Goal: Contribute content: Contribute content

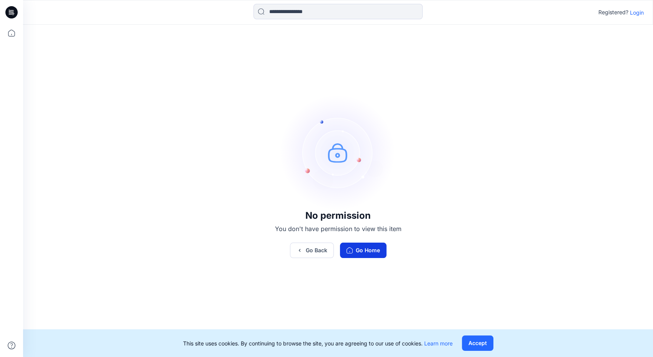
click at [357, 254] on button "Go Home" at bounding box center [363, 249] width 47 height 15
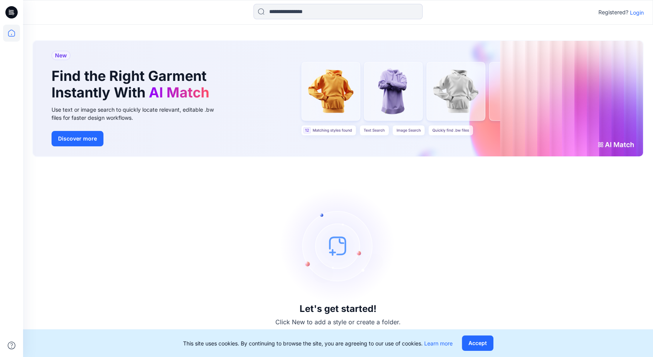
click at [638, 14] on p "Login" at bounding box center [637, 12] width 14 height 8
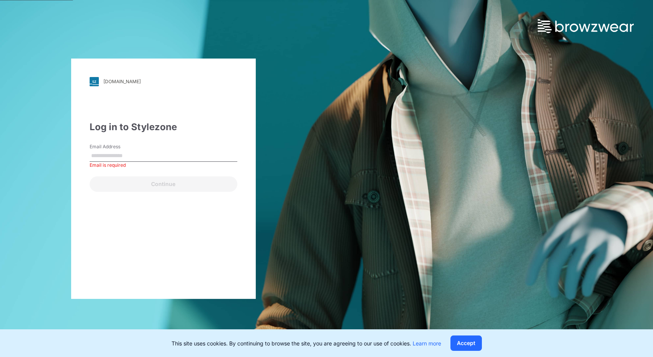
paste input "**********"
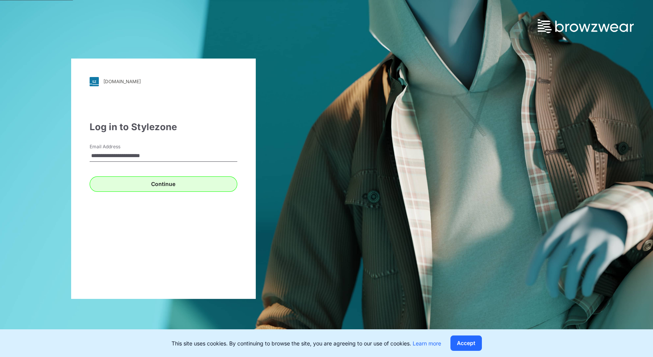
type input "**********"
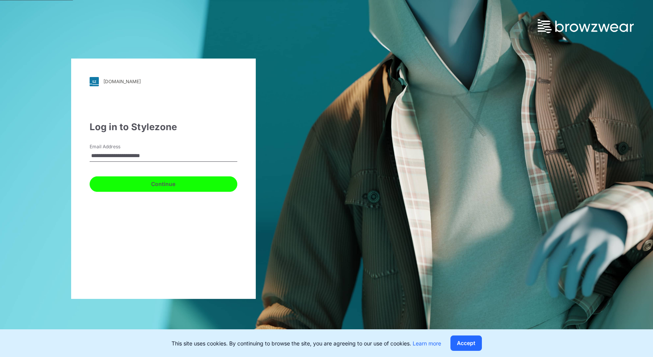
click at [154, 183] on button "Continue" at bounding box center [164, 183] width 148 height 15
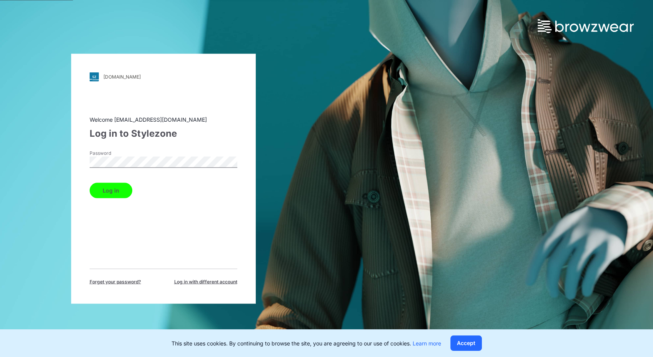
click at [105, 190] on button "Log in" at bounding box center [111, 189] width 43 height 15
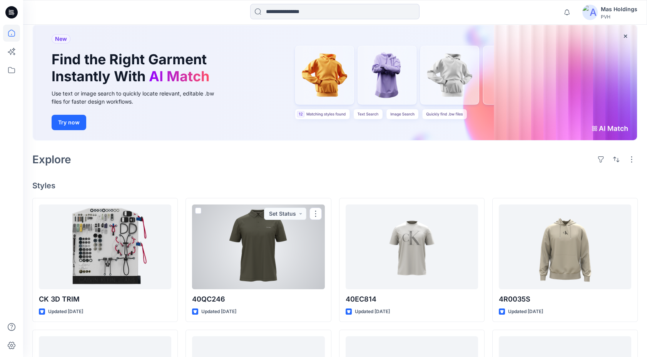
scroll to position [42, 0]
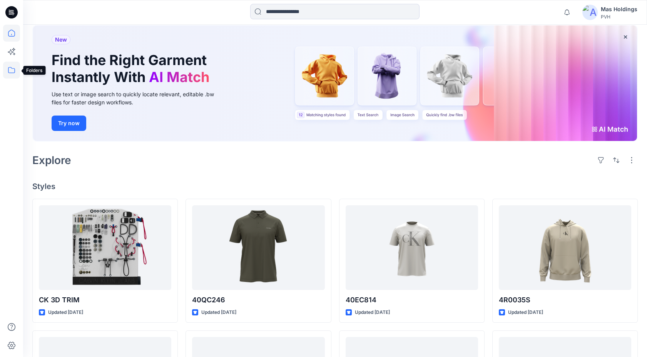
click at [12, 71] on icon at bounding box center [11, 70] width 17 height 17
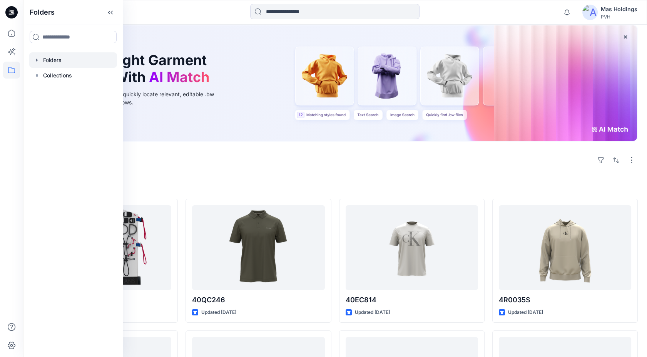
click at [50, 62] on div at bounding box center [73, 59] width 88 height 15
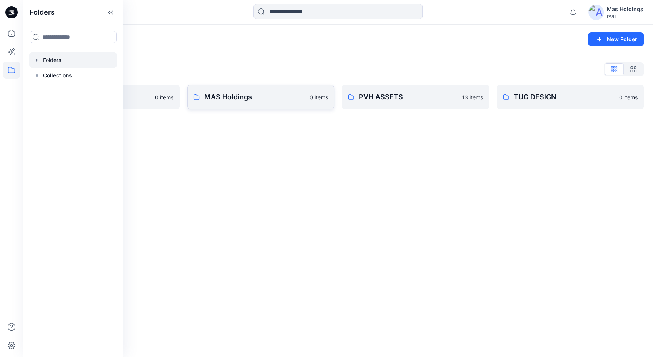
click at [234, 92] on p "MAS Holdings" at bounding box center [254, 97] width 101 height 11
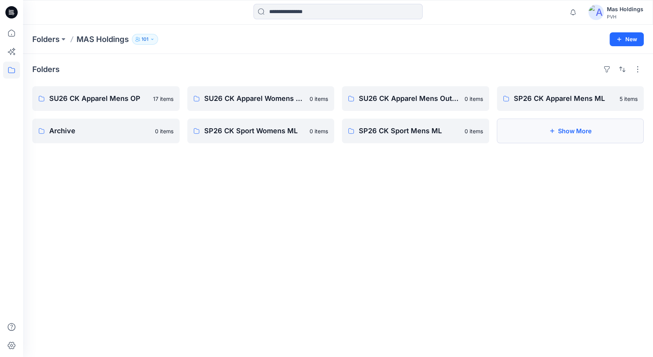
click at [565, 132] on button "Show More" at bounding box center [570, 130] width 147 height 25
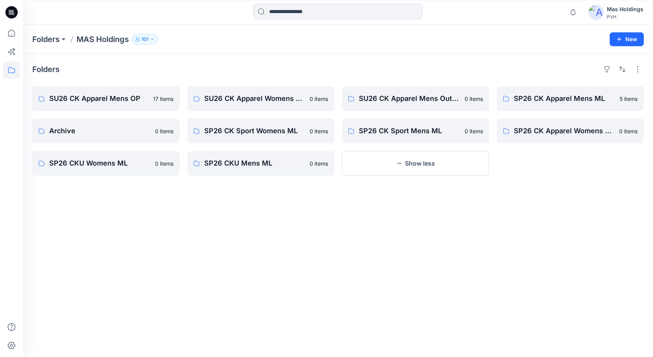
click at [151, 38] on icon "button" at bounding box center [152, 39] width 5 height 5
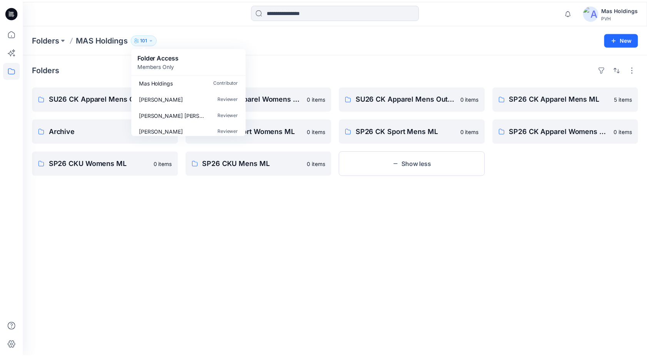
scroll to position [224, 0]
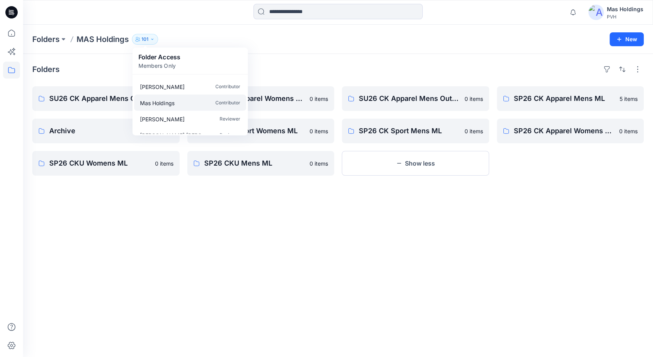
click at [168, 105] on p "Mas Holdings" at bounding box center [157, 102] width 34 height 8
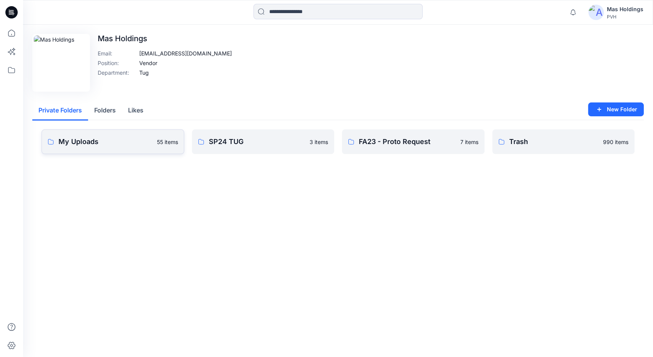
click at [128, 146] on p "My Uploads" at bounding box center [105, 141] width 94 height 11
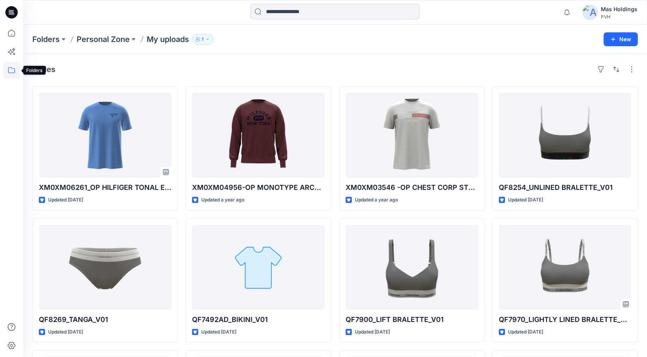
click at [12, 71] on icon at bounding box center [11, 70] width 17 height 17
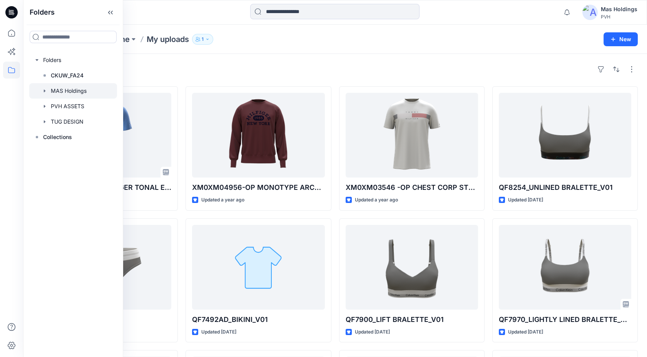
click at [70, 91] on div at bounding box center [73, 90] width 88 height 15
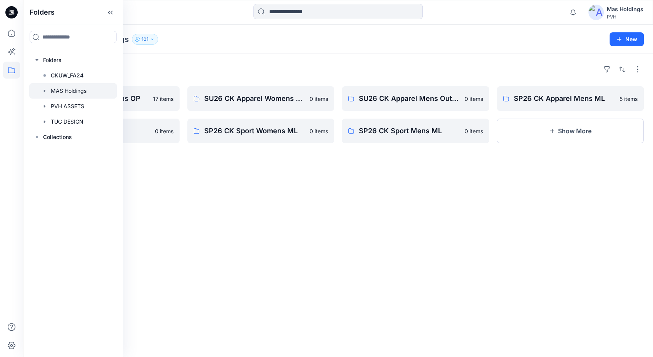
click at [265, 235] on div "Folders SU26 CK Apparel Mens OP 17 items Archive 0 items SU26 CK Apparel Womens…" at bounding box center [338, 205] width 630 height 303
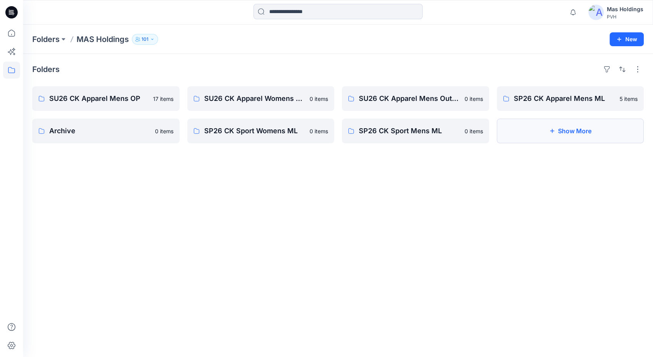
click at [563, 133] on button "Show More" at bounding box center [570, 130] width 147 height 25
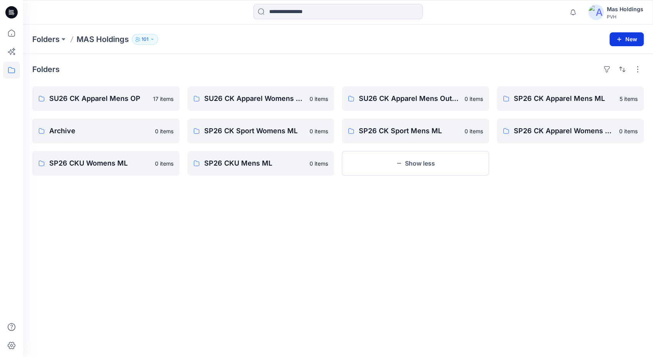
click at [626, 41] on button "New" at bounding box center [627, 39] width 34 height 14
click at [605, 73] on p "New Folder" at bounding box center [604, 73] width 28 height 8
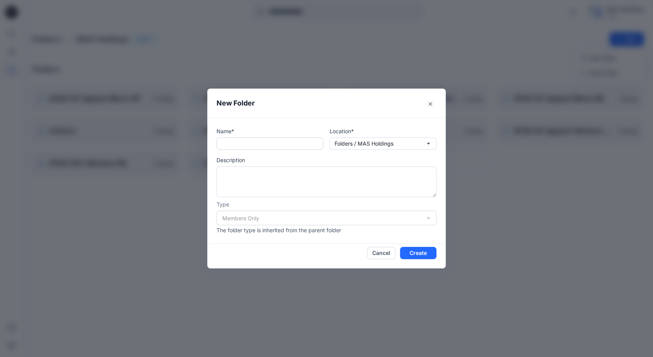
click at [296, 147] on input "text" at bounding box center [270, 143] width 107 height 12
drag, startPoint x: 268, startPoint y: 139, endPoint x: 195, endPoint y: 141, distance: 72.7
click at [195, 141] on div "**********" at bounding box center [326, 178] width 653 height 357
type input "**********"
click at [388, 251] on button "Cancel" at bounding box center [381, 253] width 28 height 12
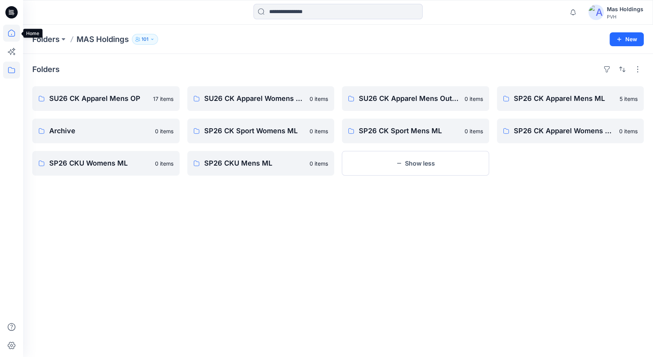
click at [12, 37] on icon at bounding box center [11, 33] width 17 height 17
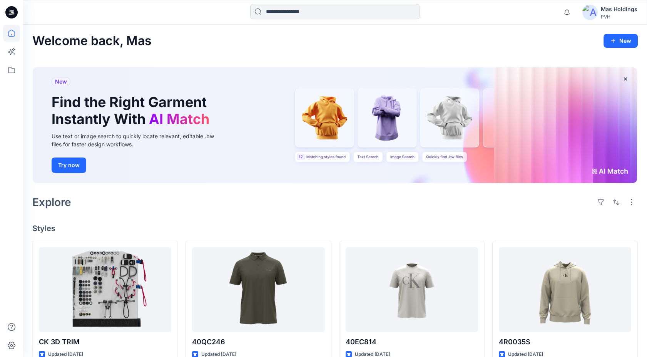
click at [300, 14] on input at bounding box center [334, 11] width 169 height 15
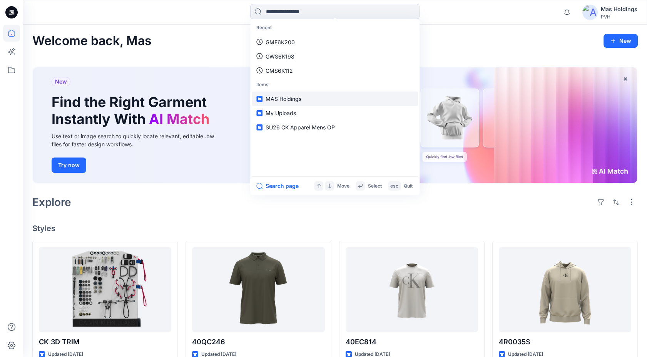
click at [283, 92] on link "MAS Holdings" at bounding box center [335, 99] width 166 height 14
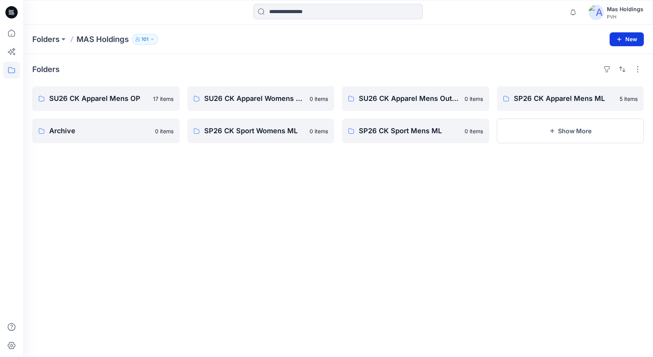
click at [626, 42] on button "New" at bounding box center [627, 39] width 34 height 14
click at [598, 73] on p "New Folder" at bounding box center [604, 73] width 28 height 8
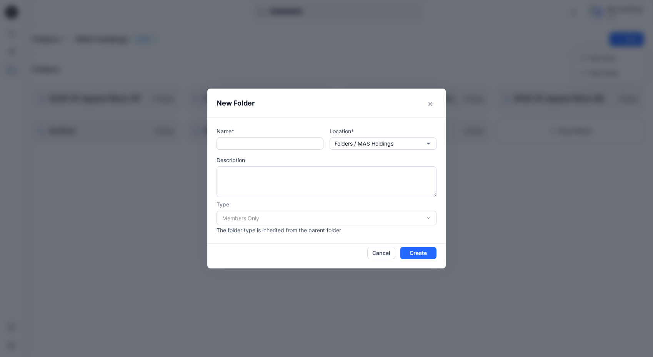
click at [290, 144] on input "text" at bounding box center [270, 143] width 107 height 12
paste input "**********"
drag, startPoint x: 303, startPoint y: 143, endPoint x: 160, endPoint y: 167, distance: 144.3
click at [160, 167] on div "**********" at bounding box center [326, 178] width 653 height 357
type input "**********"
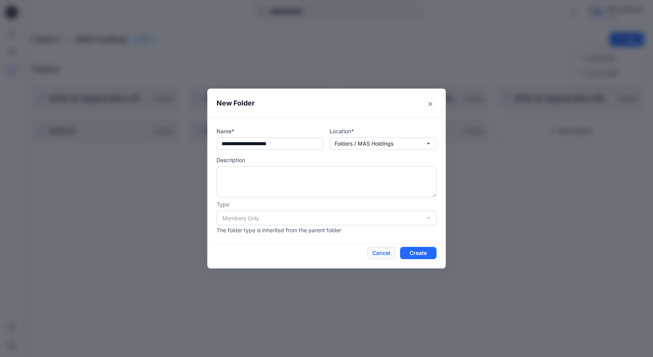
click at [379, 251] on button "Cancel" at bounding box center [381, 253] width 28 height 12
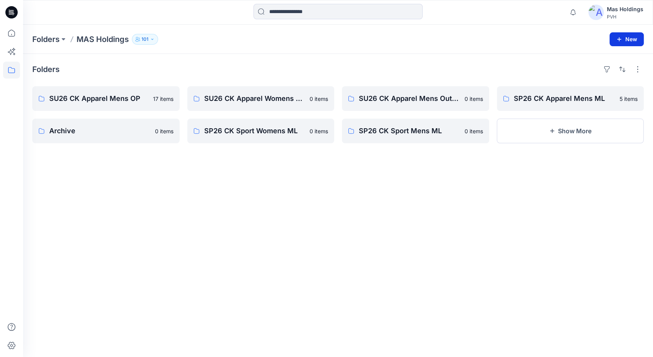
click at [624, 38] on button "New" at bounding box center [627, 39] width 34 height 14
click at [600, 71] on p "New Folder" at bounding box center [604, 73] width 28 height 8
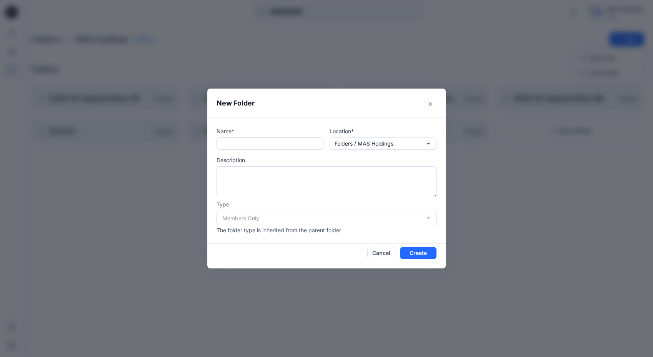
click at [258, 146] on input "text" at bounding box center [270, 143] width 107 height 12
paste input "**********"
type input "**********"
click at [420, 254] on button "Create" at bounding box center [418, 253] width 37 height 12
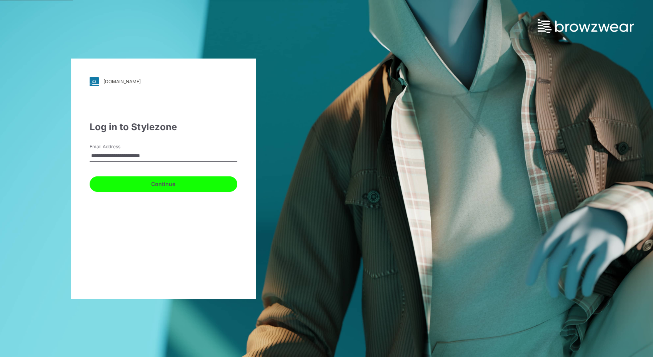
click at [167, 185] on button "Continue" at bounding box center [164, 183] width 148 height 15
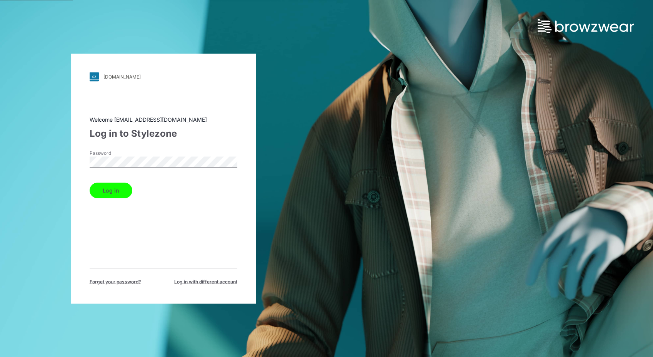
click at [120, 155] on label "Password" at bounding box center [117, 152] width 54 height 7
click at [109, 191] on button "Log in" at bounding box center [111, 189] width 43 height 15
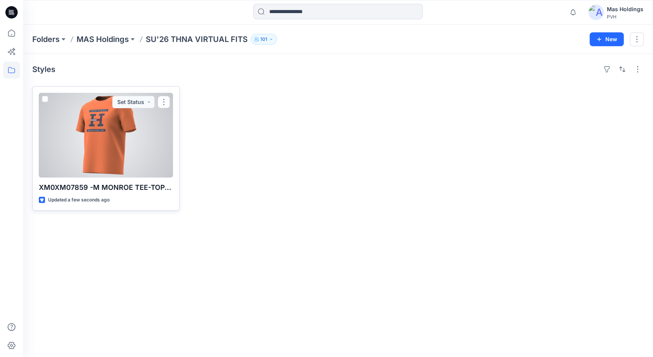
click at [129, 152] on div at bounding box center [106, 135] width 134 height 85
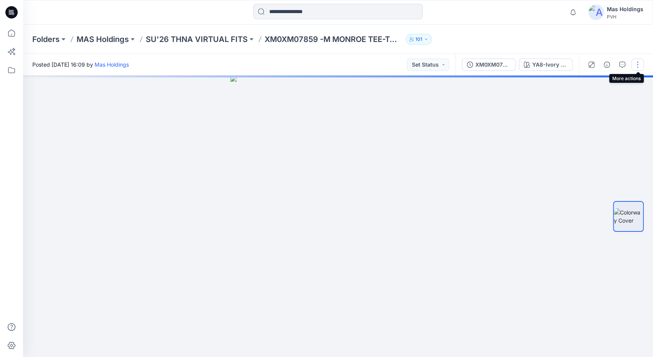
click at [638, 64] on button "button" at bounding box center [638, 64] width 12 height 12
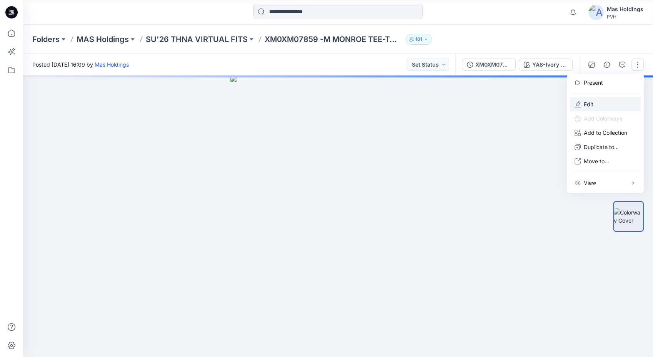
click at [590, 106] on p "Edit" at bounding box center [589, 104] width 10 height 8
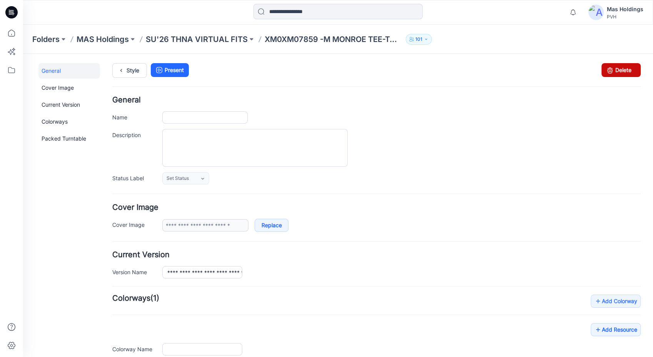
type input "**********"
drag, startPoint x: 433, startPoint y: 101, endPoint x: 612, endPoint y: 69, distance: 182.1
click at [612, 69] on link "Delete" at bounding box center [621, 70] width 39 height 14
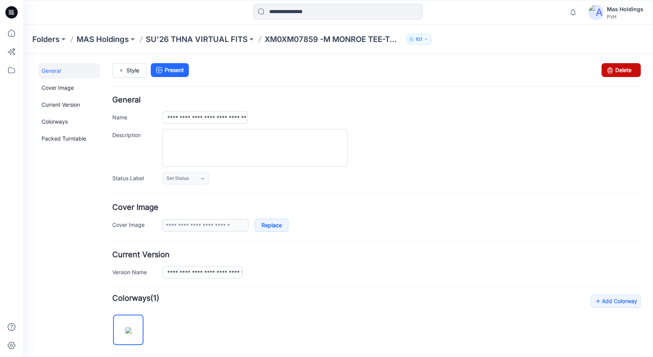
click at [609, 68] on icon at bounding box center [610, 70] width 11 height 14
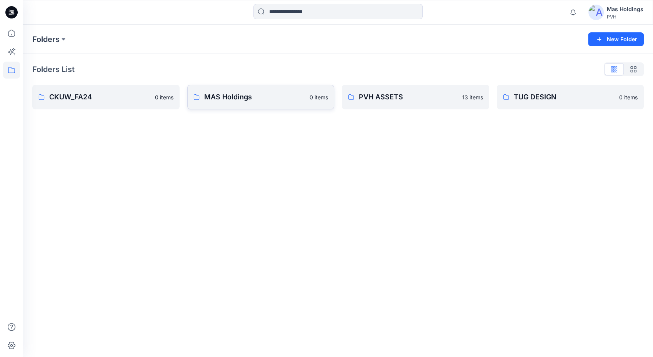
click at [220, 98] on p "MAS Holdings" at bounding box center [254, 97] width 101 height 11
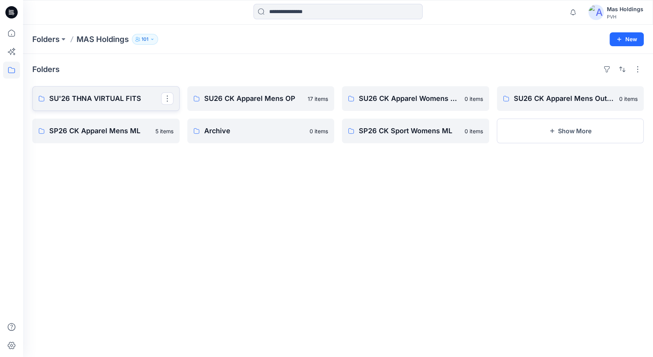
click at [89, 100] on p "SU'26 THNA VIRTUAL FITS" at bounding box center [105, 98] width 112 height 11
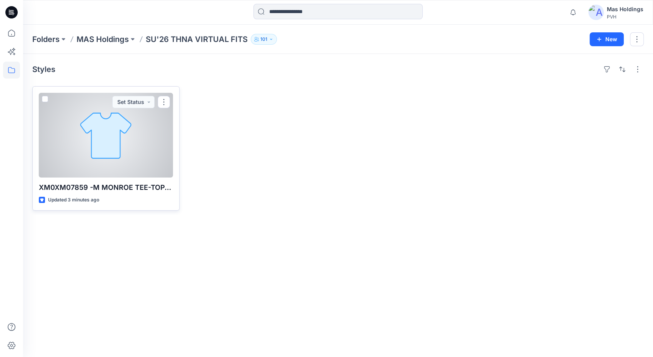
click at [71, 140] on div at bounding box center [106, 135] width 134 height 85
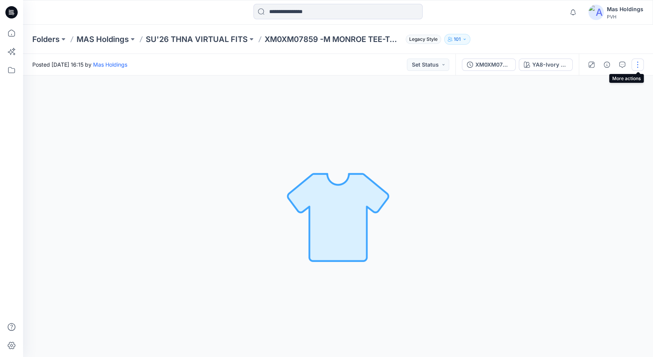
click at [637, 67] on button "button" at bounding box center [638, 64] width 12 height 12
click at [591, 84] on p "Edit" at bounding box center [589, 82] width 10 height 8
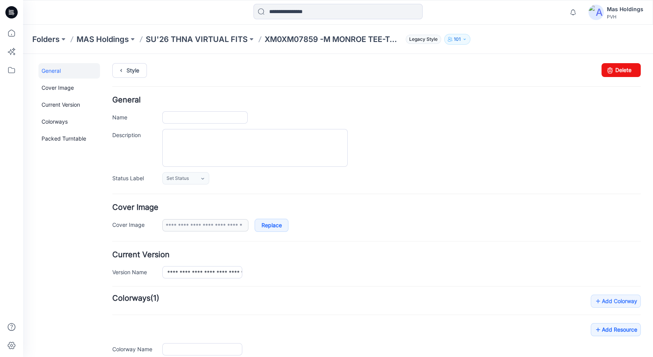
type input "**********"
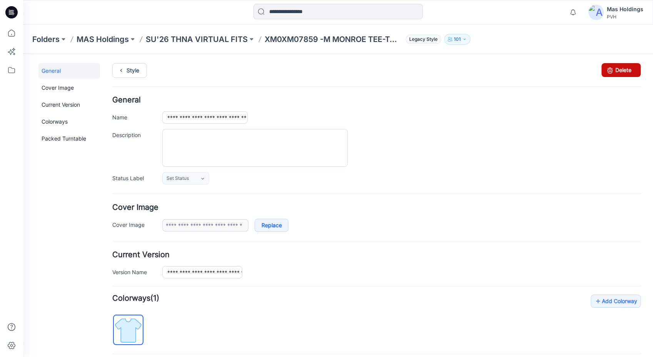
click at [614, 72] on link "Delete" at bounding box center [621, 70] width 39 height 14
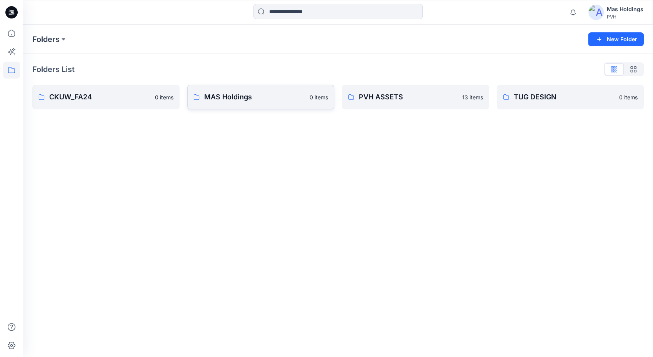
click at [276, 102] on p "MAS Holdings" at bounding box center [254, 97] width 101 height 11
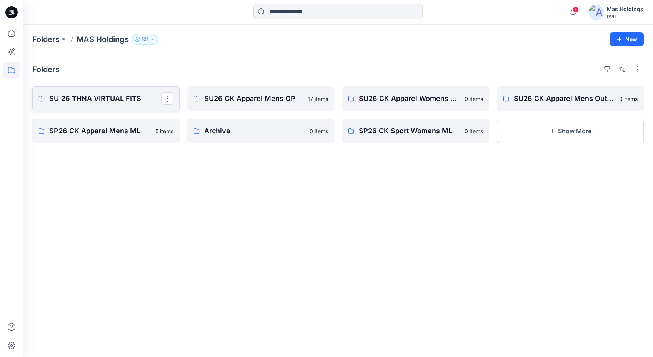
click at [102, 97] on p "SU'26 THNA VIRTUAL FITS" at bounding box center [105, 98] width 112 height 11
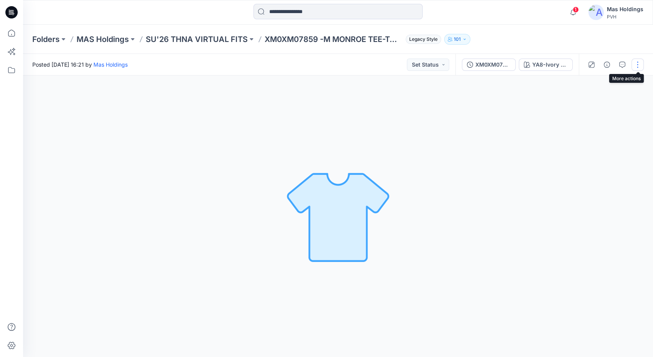
click at [634, 68] on button "button" at bounding box center [638, 64] width 12 height 12
click at [615, 82] on button "Edit" at bounding box center [605, 82] width 71 height 14
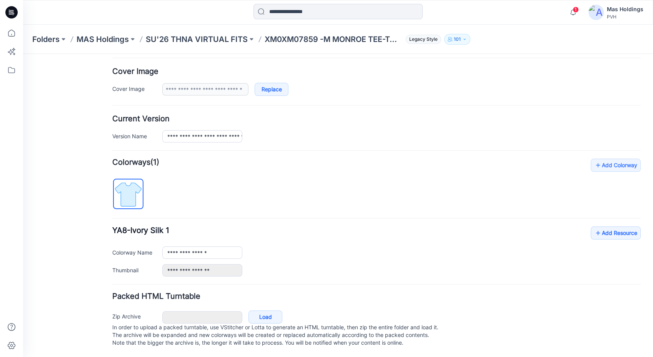
scroll to position [143, 0]
click at [602, 227] on link "Add Resource" at bounding box center [616, 232] width 50 height 13
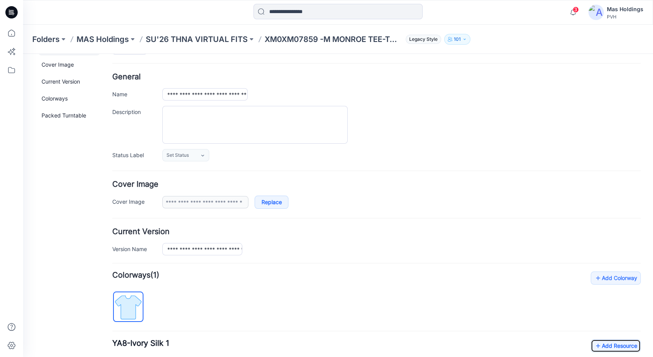
scroll to position [0, 0]
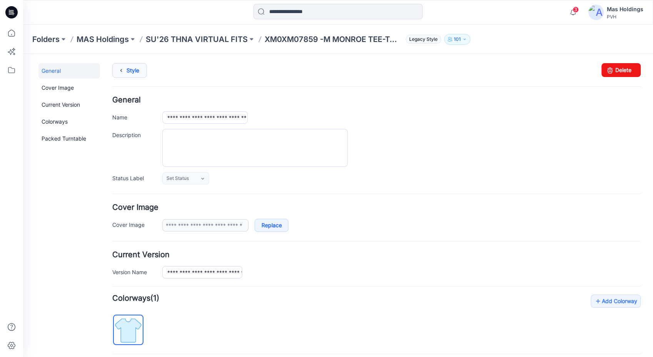
click at [123, 72] on icon at bounding box center [121, 70] width 11 height 14
click at [124, 73] on icon at bounding box center [121, 70] width 11 height 14
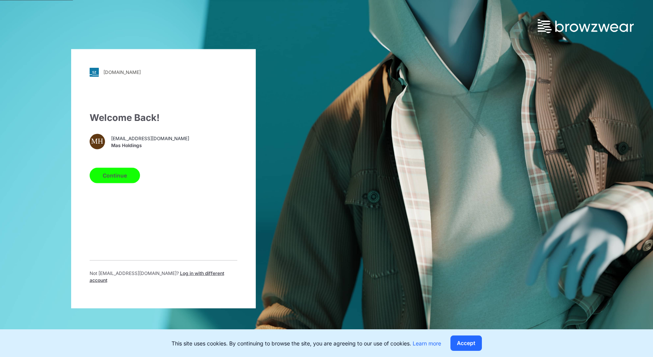
click at [112, 176] on button "Continue" at bounding box center [115, 174] width 50 height 15
click at [109, 182] on button "Continue" at bounding box center [115, 174] width 50 height 15
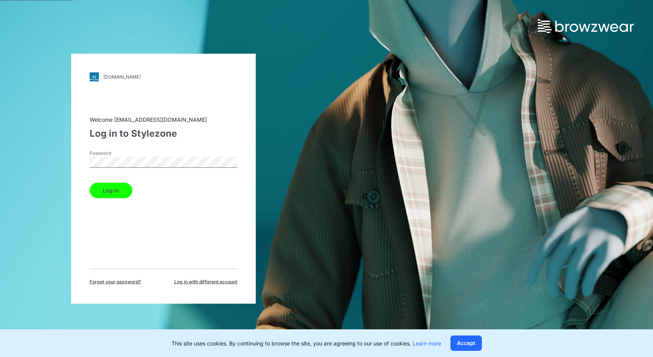
click at [112, 190] on button "Log in" at bounding box center [111, 189] width 43 height 15
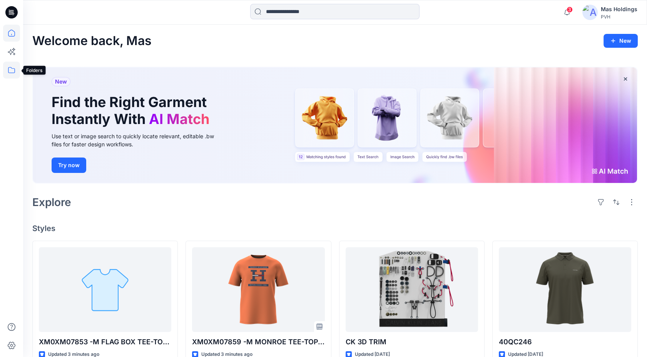
click at [10, 72] on icon at bounding box center [11, 70] width 17 height 17
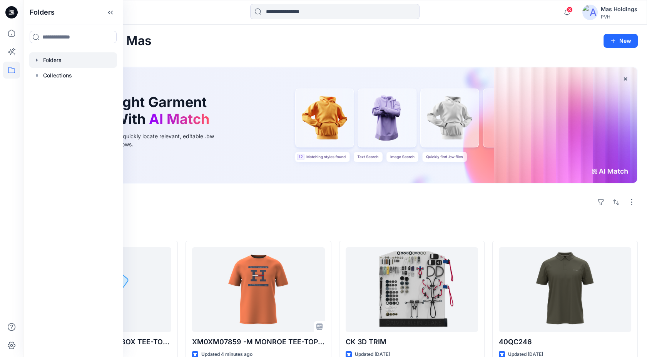
click at [49, 60] on div at bounding box center [73, 59] width 88 height 15
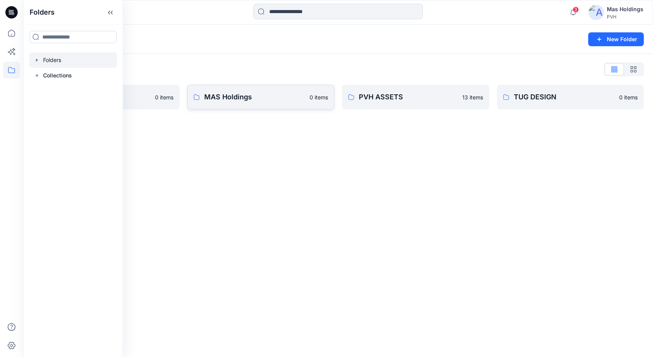
click at [234, 97] on p "MAS Holdings" at bounding box center [254, 97] width 101 height 11
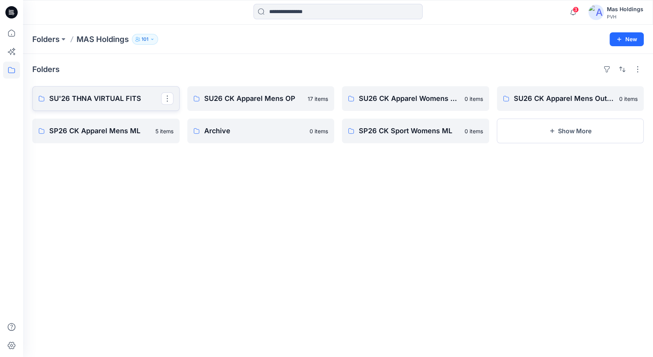
click at [113, 101] on p "SU'26 THNA VIRTUAL FITS" at bounding box center [105, 98] width 112 height 11
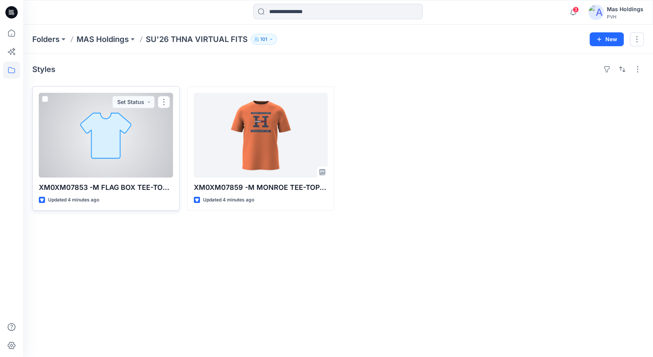
click at [112, 162] on div at bounding box center [106, 135] width 134 height 85
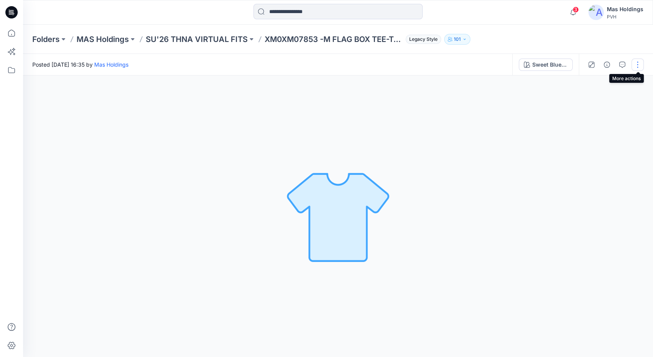
click at [635, 67] on button "button" at bounding box center [638, 64] width 12 height 12
click at [597, 84] on button "Edit" at bounding box center [605, 82] width 71 height 14
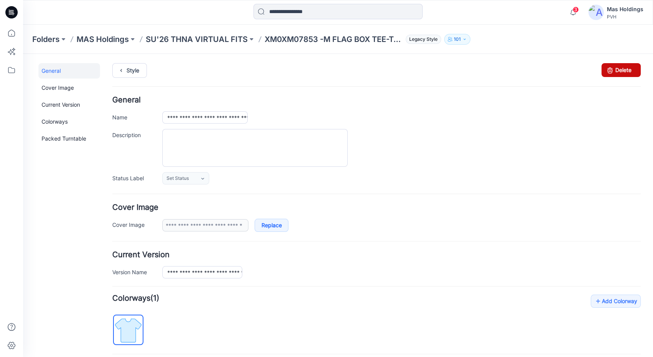
click at [605, 67] on icon at bounding box center [610, 70] width 11 height 14
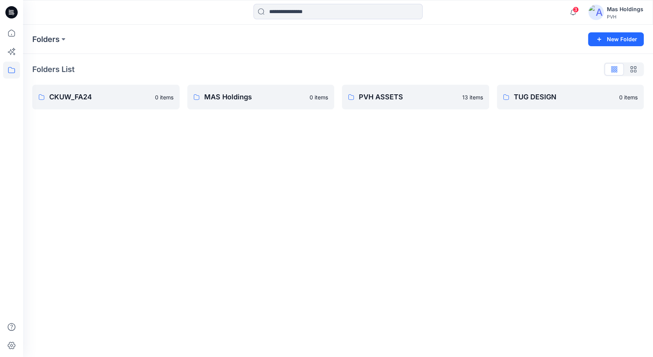
click at [258, 98] on p "MAS Holdings" at bounding box center [254, 97] width 101 height 11
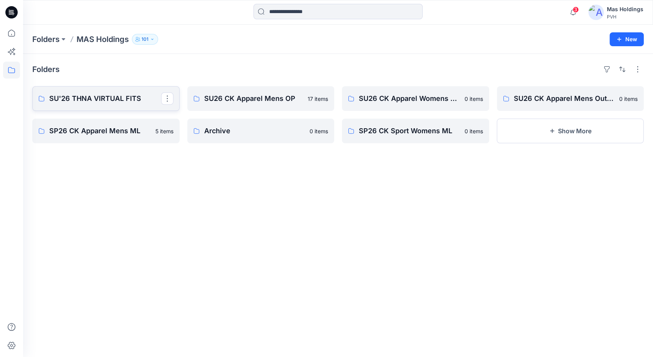
click at [67, 97] on p "SU'26 THNA VIRTUAL FITS" at bounding box center [105, 98] width 112 height 11
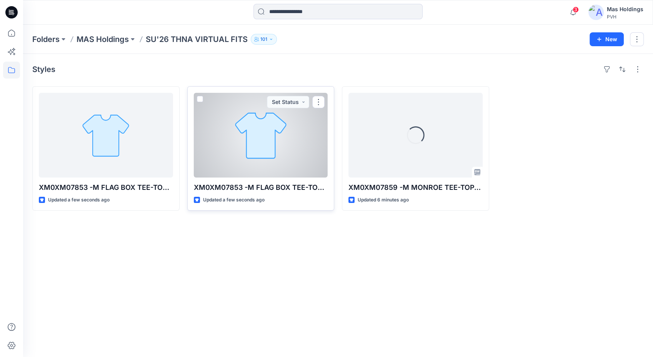
click at [237, 152] on div at bounding box center [261, 135] width 134 height 85
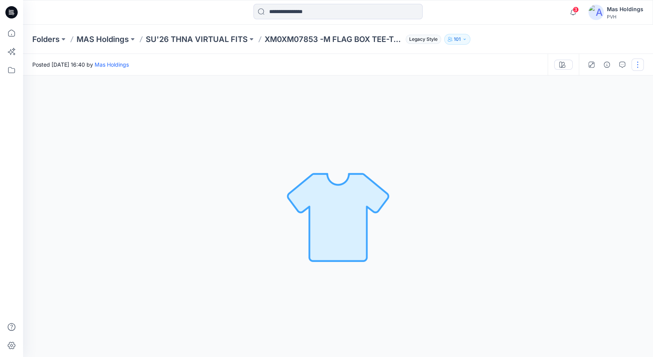
click at [640, 63] on button "button" at bounding box center [638, 64] width 12 height 12
click at [636, 65] on button "button" at bounding box center [638, 64] width 12 height 12
click at [614, 124] on div at bounding box center [338, 215] width 630 height 281
click at [636, 64] on button "button" at bounding box center [638, 64] width 12 height 12
click at [632, 86] on button "View" at bounding box center [605, 82] width 71 height 14
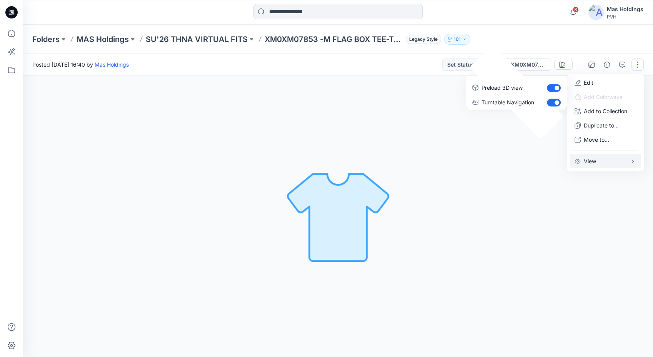
click at [622, 132] on button "Duplicate to..." at bounding box center [605, 125] width 71 height 14
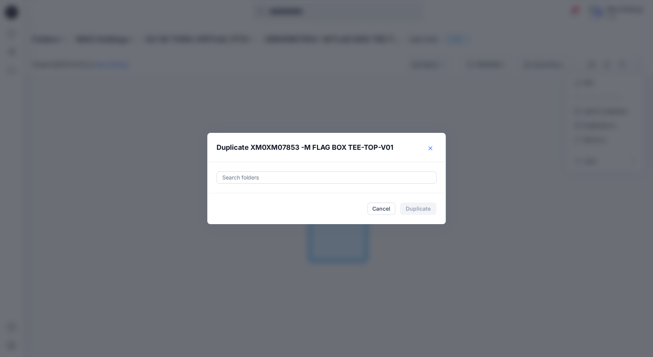
click at [431, 150] on button "Close" at bounding box center [430, 148] width 12 height 12
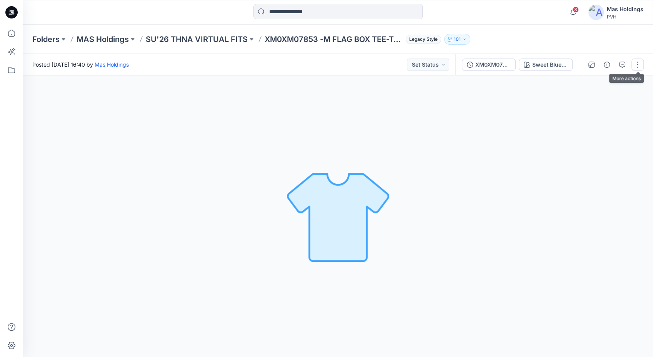
click at [637, 67] on button "button" at bounding box center [638, 64] width 12 height 12
click at [587, 84] on p "Edit" at bounding box center [589, 82] width 10 height 8
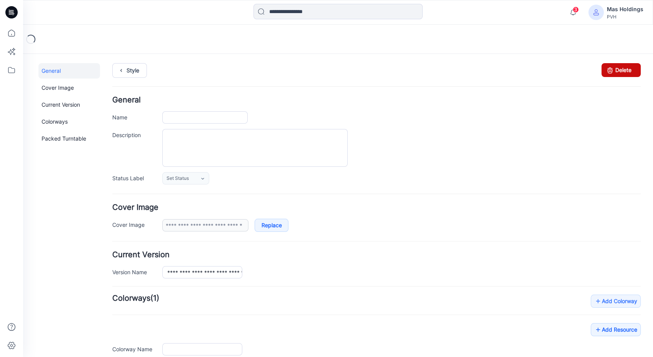
click at [610, 69] on link "Delete" at bounding box center [621, 70] width 39 height 14
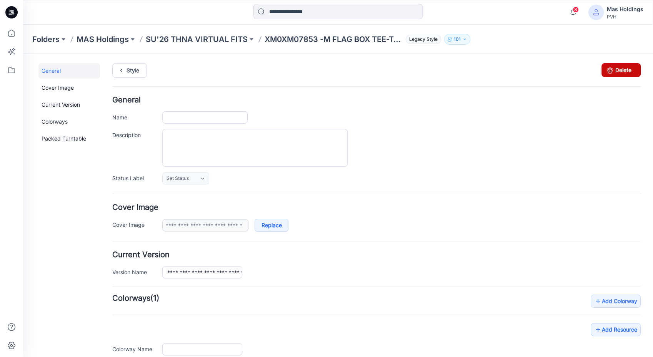
click at [612, 72] on link "Delete" at bounding box center [621, 70] width 39 height 14
type input "**********"
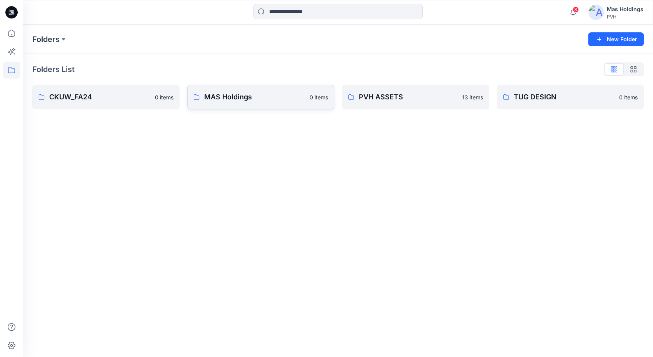
click at [252, 92] on p "MAS Holdings" at bounding box center [254, 97] width 101 height 11
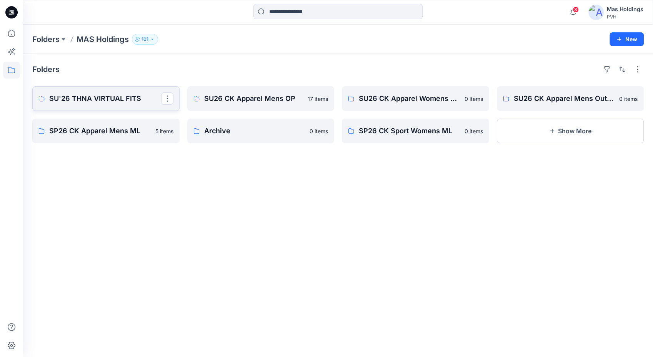
click at [125, 101] on p "SU'26 THNA VIRTUAL FITS" at bounding box center [105, 98] width 112 height 11
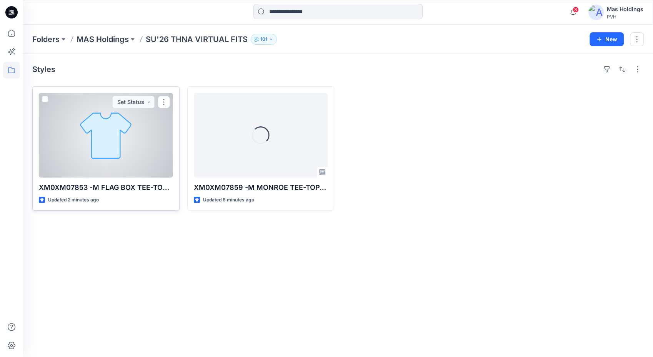
click at [142, 132] on div at bounding box center [106, 135] width 134 height 85
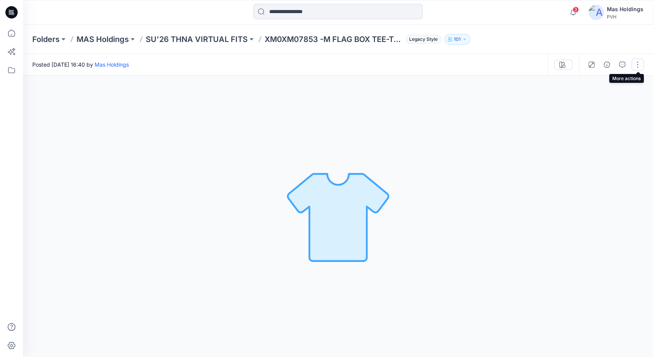
click at [634, 67] on button "button" at bounding box center [638, 64] width 12 height 12
click at [588, 83] on p "Edit" at bounding box center [589, 82] width 10 height 8
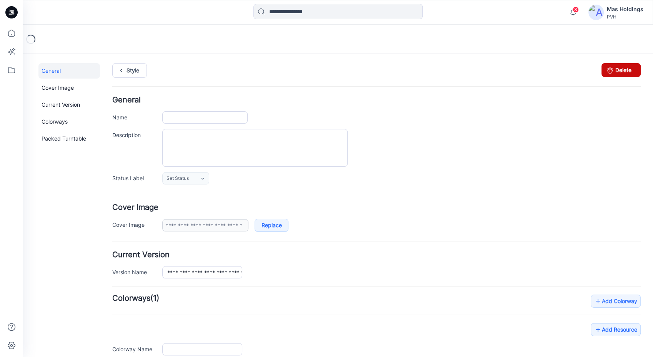
click at [605, 71] on icon at bounding box center [610, 70] width 11 height 14
type input "**********"
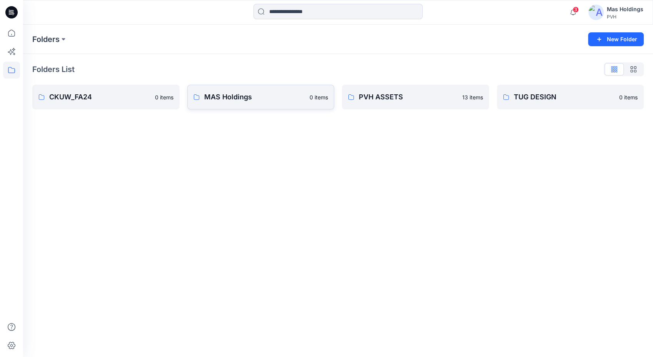
click at [222, 100] on p "MAS Holdings" at bounding box center [254, 97] width 101 height 11
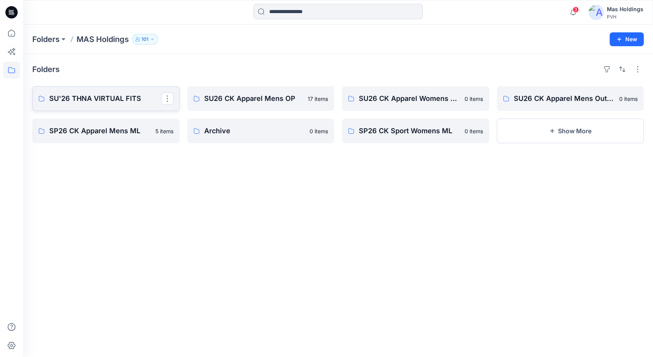
click at [126, 104] on link "SU'26 THNA VIRTUAL FITS" at bounding box center [105, 98] width 147 height 25
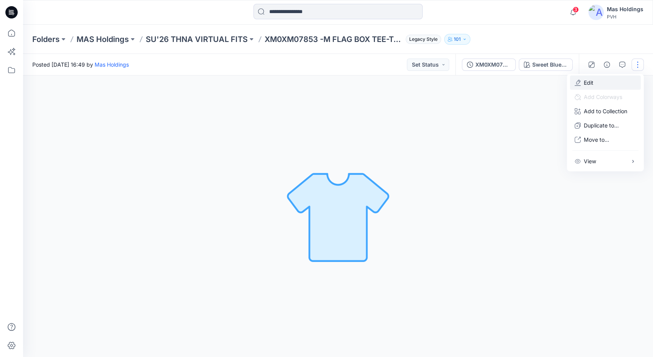
click at [590, 80] on p "Edit" at bounding box center [589, 82] width 10 height 8
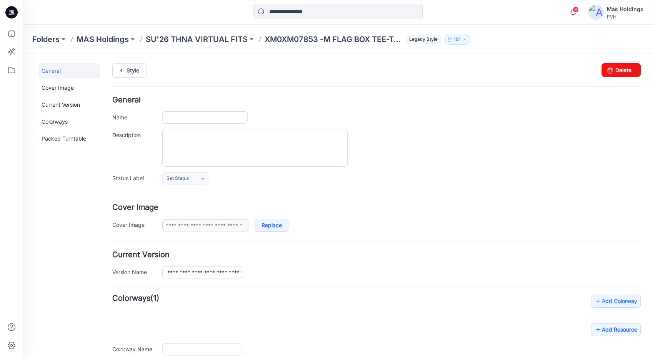
type input "**********"
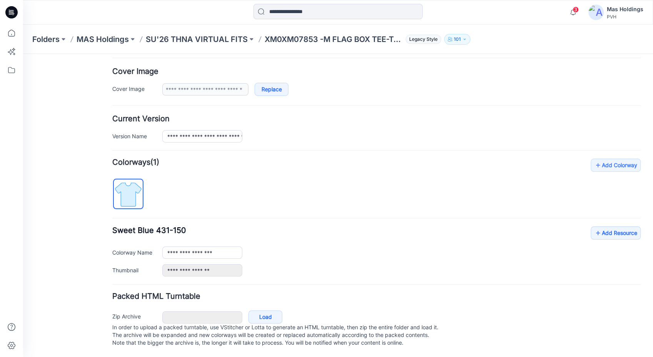
scroll to position [143, 0]
click at [594, 227] on icon at bounding box center [598, 233] width 8 height 12
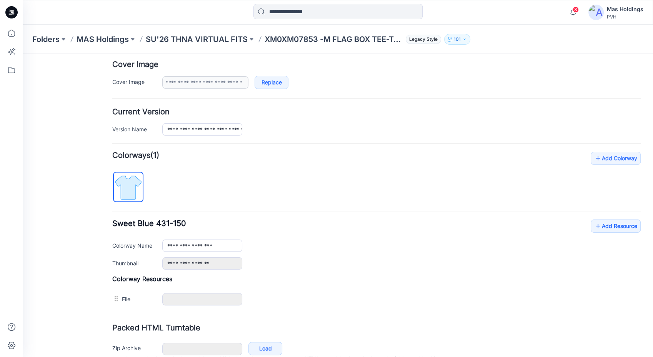
click at [385, 253] on div "**********" at bounding box center [376, 244] width 529 height 50
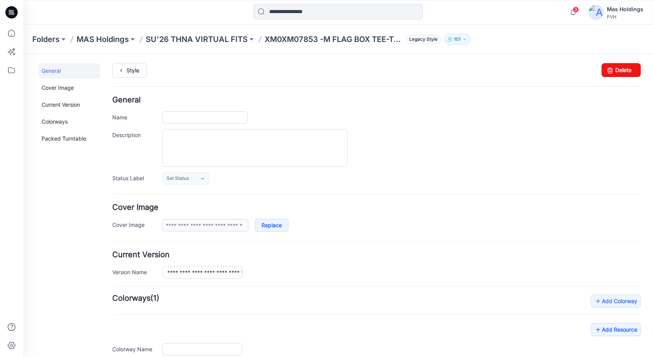
type input "**********"
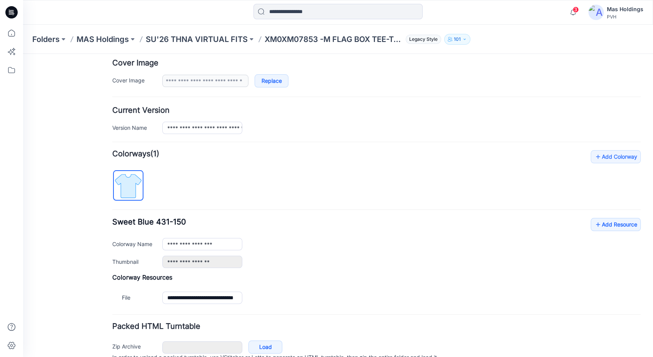
scroll to position [181, 0]
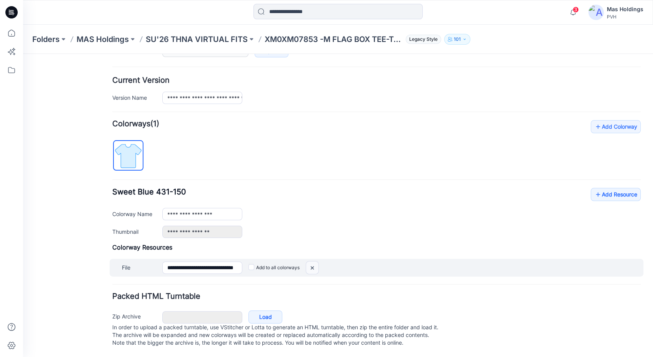
drag, startPoint x: 312, startPoint y: 261, endPoint x: 392, endPoint y: 99, distance: 180.8
click at [312, 261] on img at bounding box center [312, 267] width 12 height 13
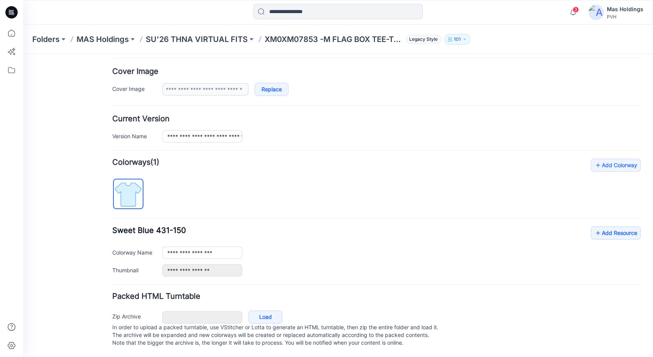
scroll to position [143, 0]
click at [605, 227] on link "Add Resource" at bounding box center [616, 232] width 50 height 13
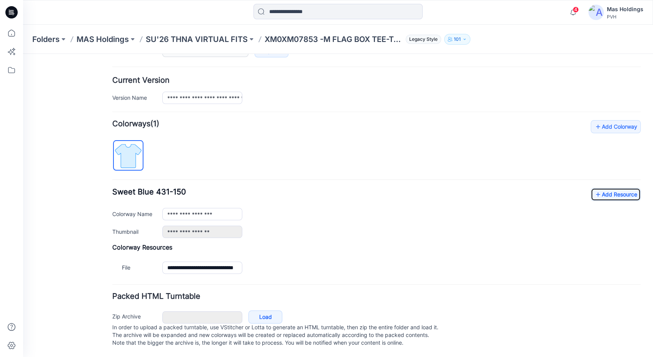
scroll to position [0, 0]
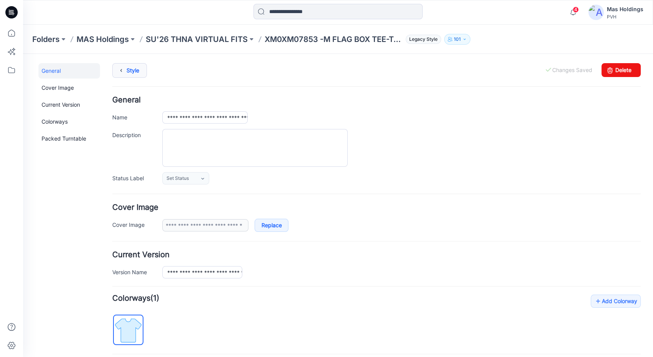
click at [127, 72] on link "Style" at bounding box center [129, 70] width 35 height 15
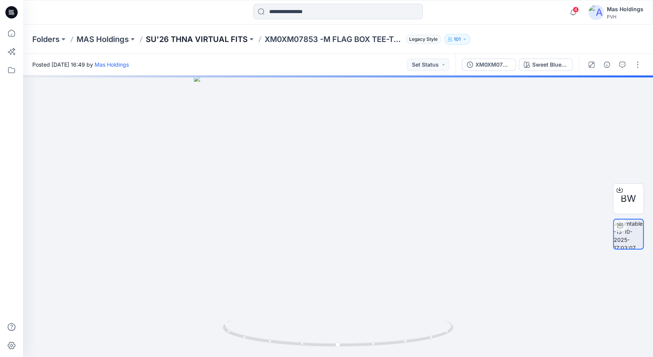
click at [212, 41] on p "SU'26 THNA VIRTUAL FITS" at bounding box center [197, 39] width 102 height 11
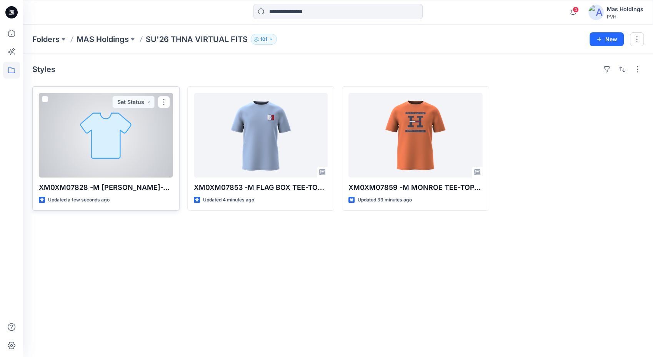
click at [124, 142] on div at bounding box center [106, 135] width 134 height 85
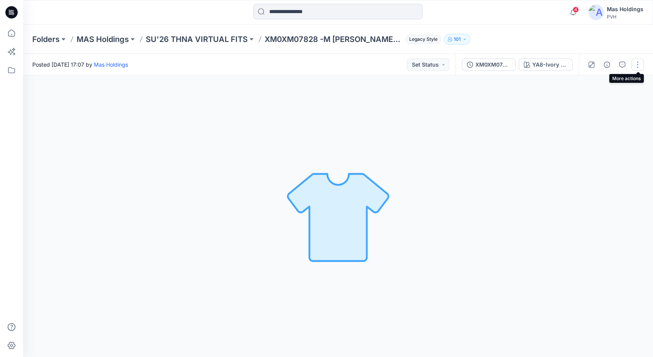
click at [639, 65] on button "button" at bounding box center [638, 64] width 12 height 12
click at [594, 85] on button "Edit" at bounding box center [605, 82] width 71 height 14
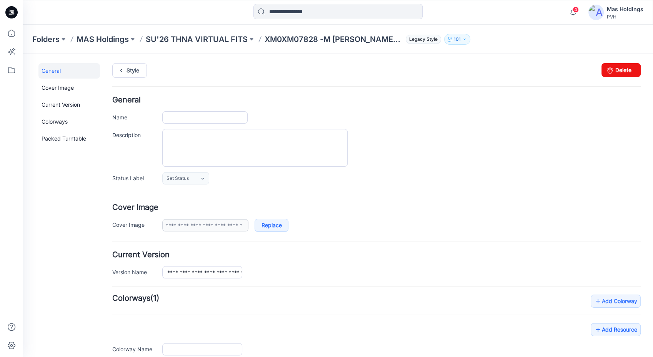
type input "**********"
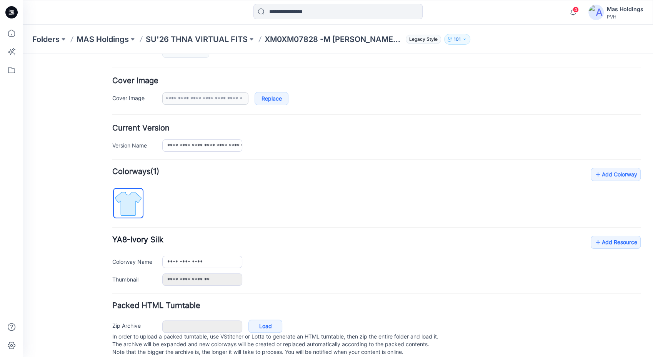
scroll to position [143, 0]
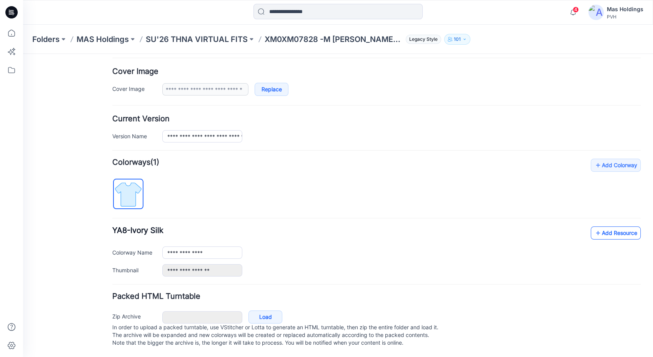
click at [594, 227] on icon at bounding box center [598, 233] width 8 height 12
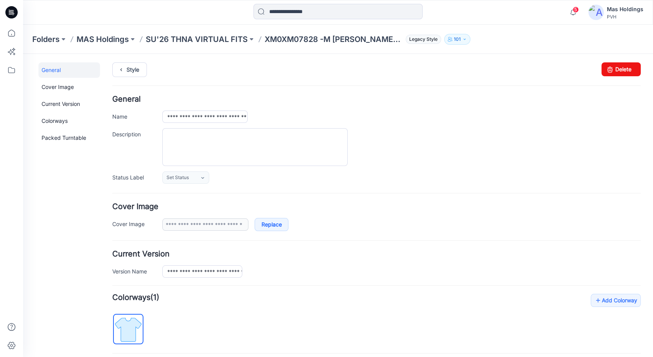
scroll to position [0, 0]
drag, startPoint x: 130, startPoint y: 72, endPoint x: 134, endPoint y: 79, distance: 7.9
click at [130, 72] on link "Style" at bounding box center [129, 70] width 35 height 15
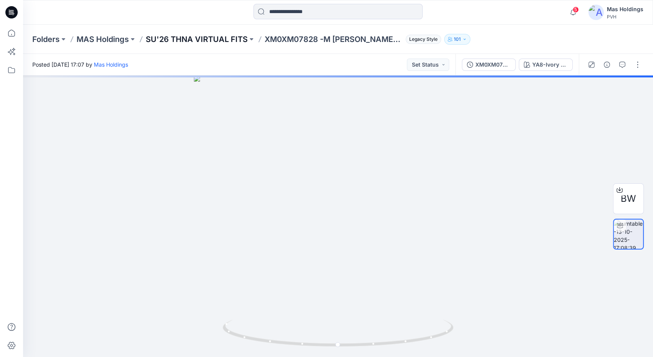
click at [213, 36] on p "SU'26 THNA VIRTUAL FITS" at bounding box center [197, 39] width 102 height 11
